Goal: Transaction & Acquisition: Purchase product/service

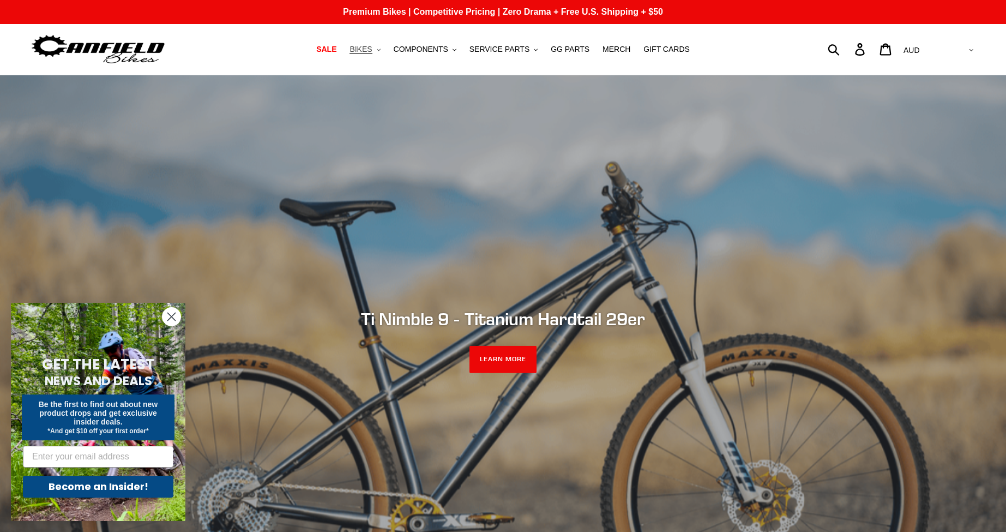
click at [366, 49] on span "BIKES" at bounding box center [361, 49] width 22 height 9
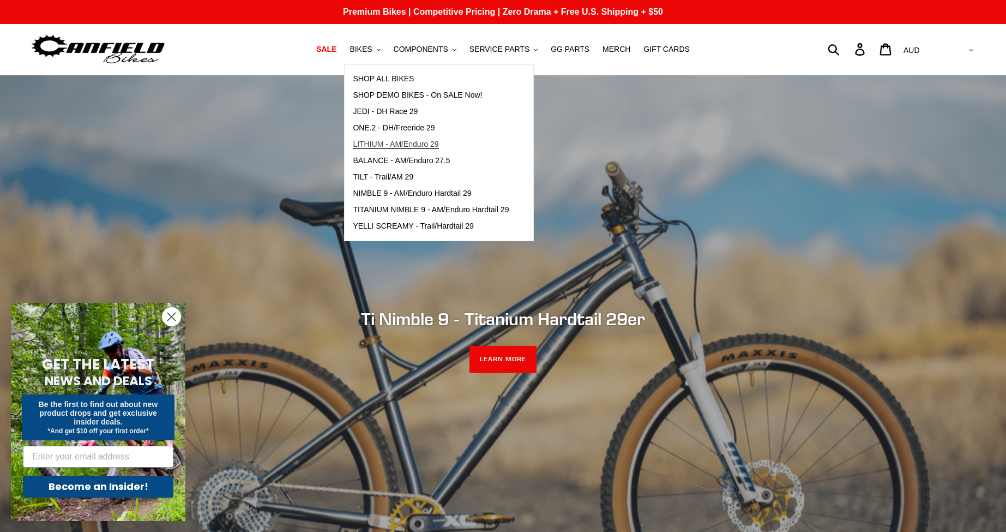
click at [415, 144] on span "LITHIUM - AM/Enduro 29" at bounding box center [396, 144] width 86 height 9
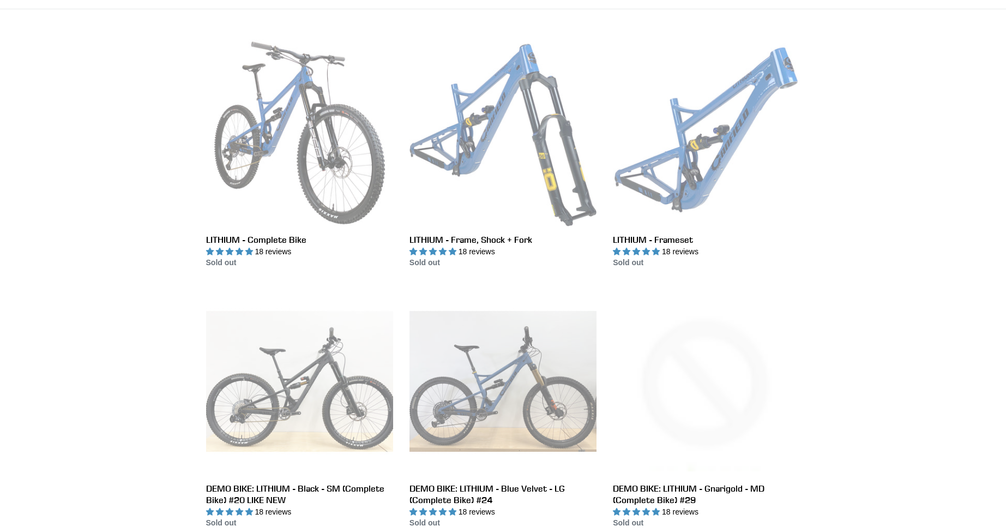
scroll to position [344, 0]
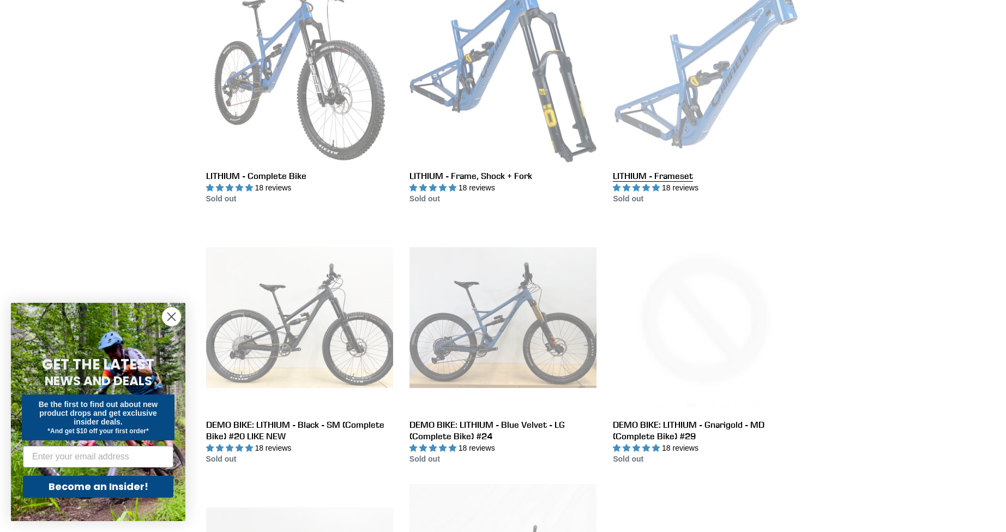
click at [714, 105] on link "LITHIUM - Frameset" at bounding box center [706, 90] width 187 height 230
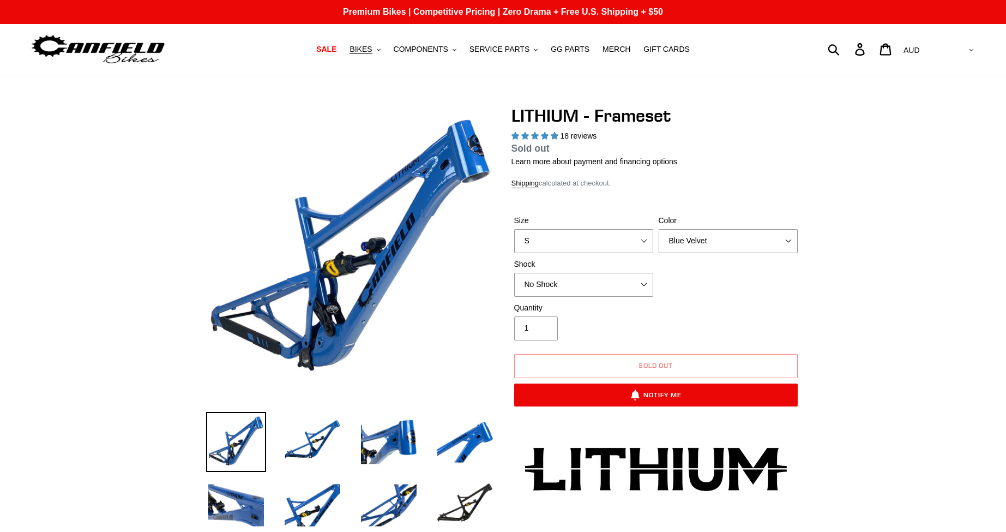
select select "highest-rating"
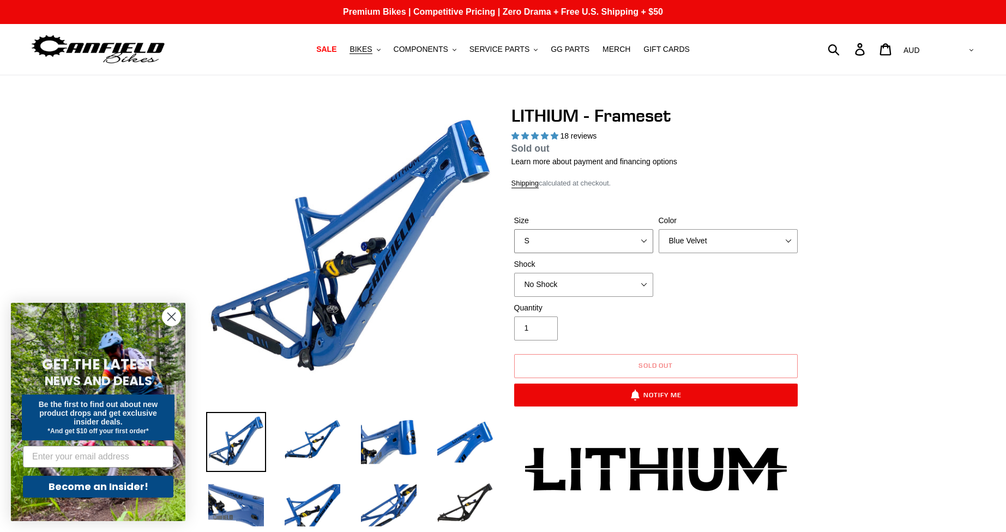
select select "XL"
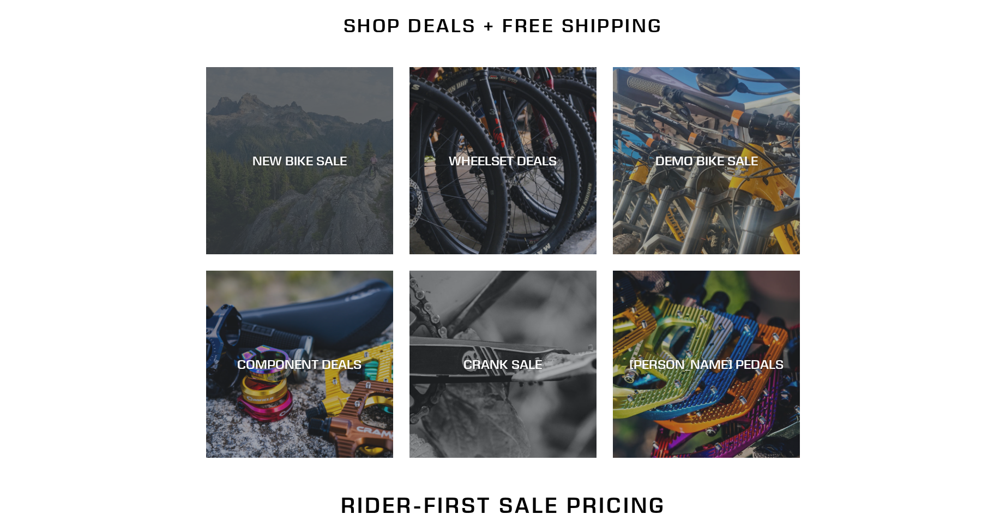
click at [306, 254] on div "NEW BIKE SALE" at bounding box center [299, 254] width 187 height 0
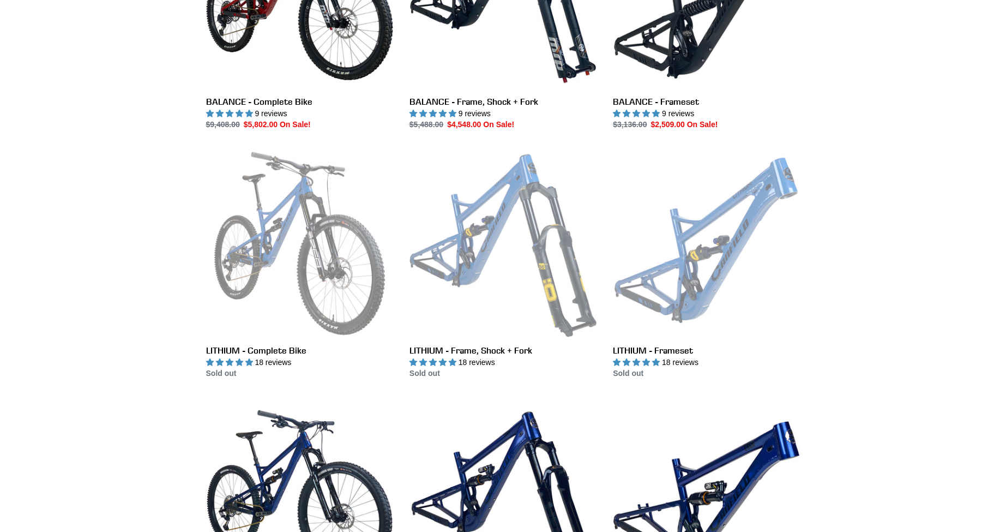
scroll to position [971, 0]
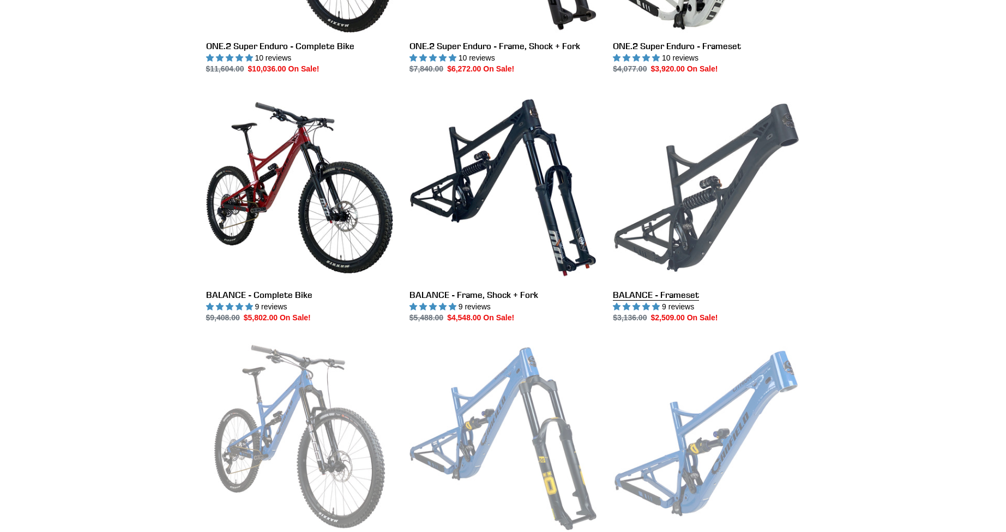
click at [699, 228] on link "BALANCE - Frameset" at bounding box center [706, 209] width 187 height 230
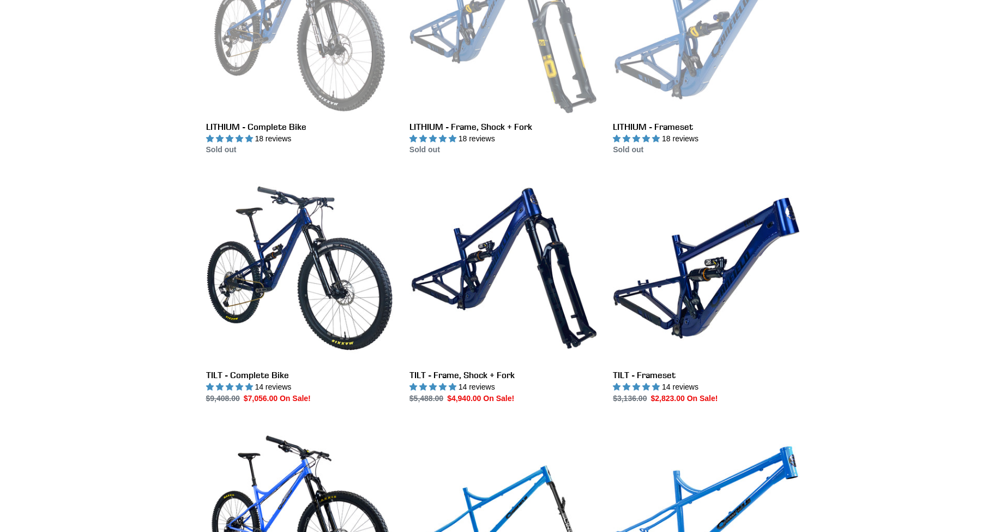
scroll to position [1389, 0]
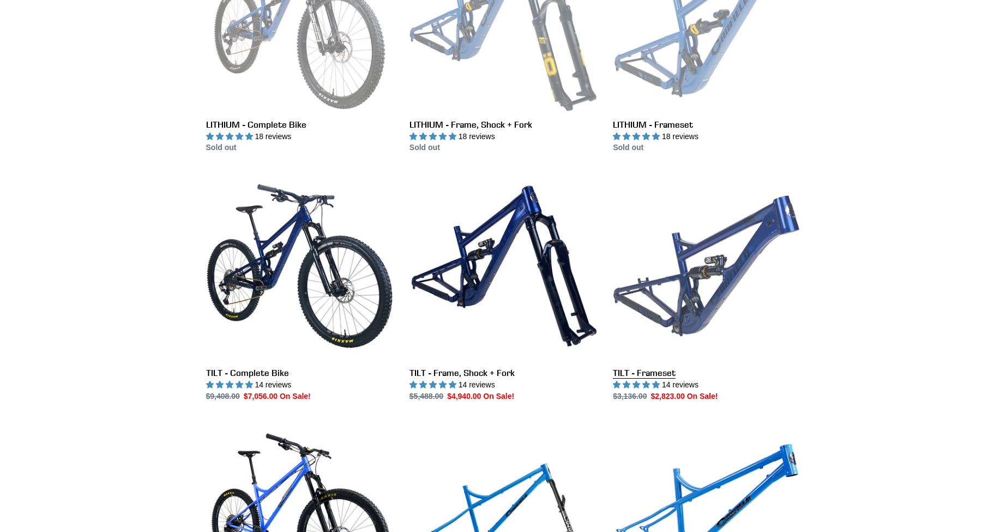
click at [724, 276] on link "TILT - Frameset" at bounding box center [706, 287] width 187 height 230
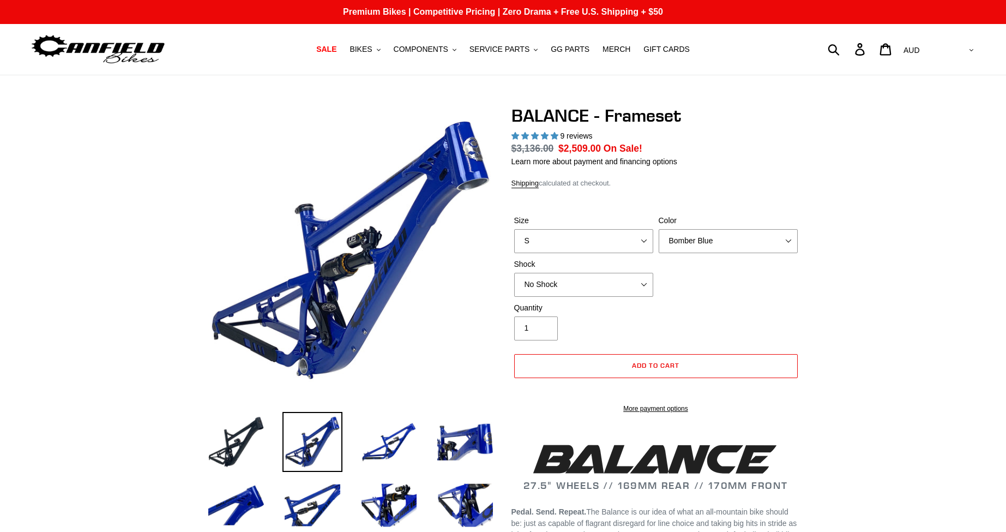
select select "highest-rating"
click at [593, 254] on div "Size S M L XL Color Bomber Blue Goat's Blood Stealth Black Shock No Shock" at bounding box center [655, 258] width 289 height 87
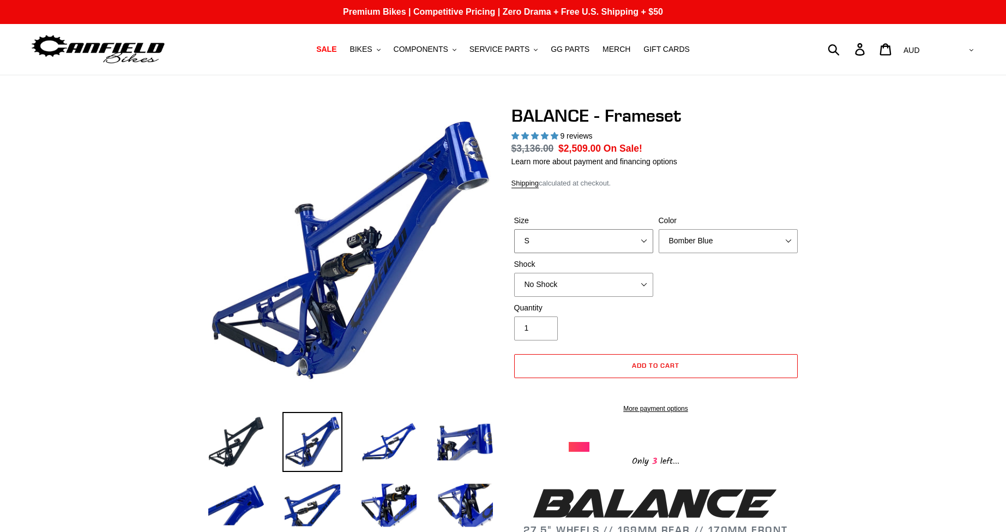
select select "XL"
select select "Öhlins TTX2 Air"
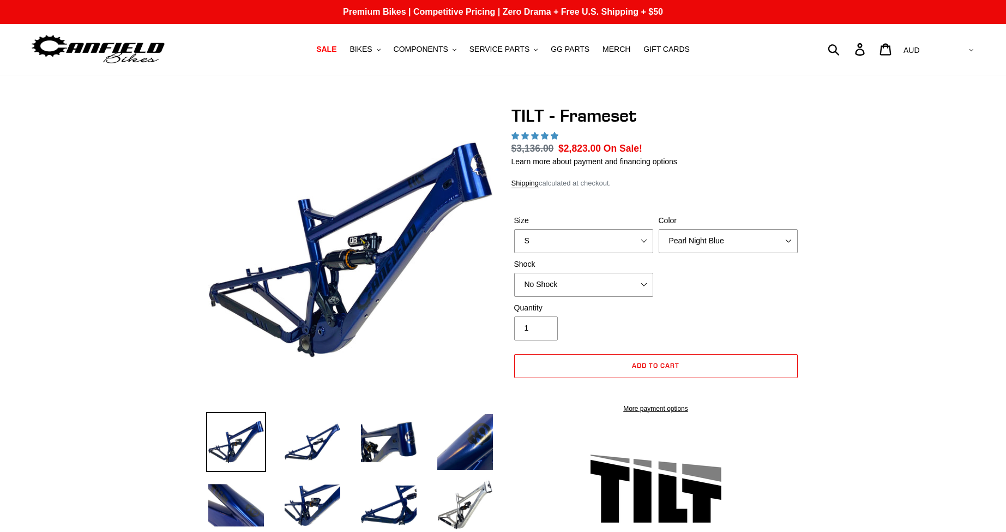
select select "highest-rating"
